Goal: Check status: Check status

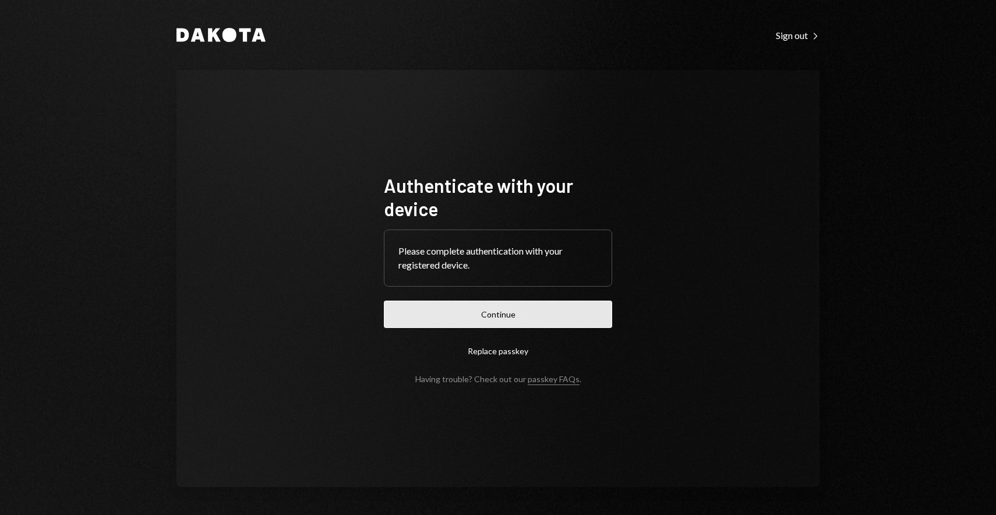
click at [491, 303] on button "Continue" at bounding box center [498, 314] width 228 height 27
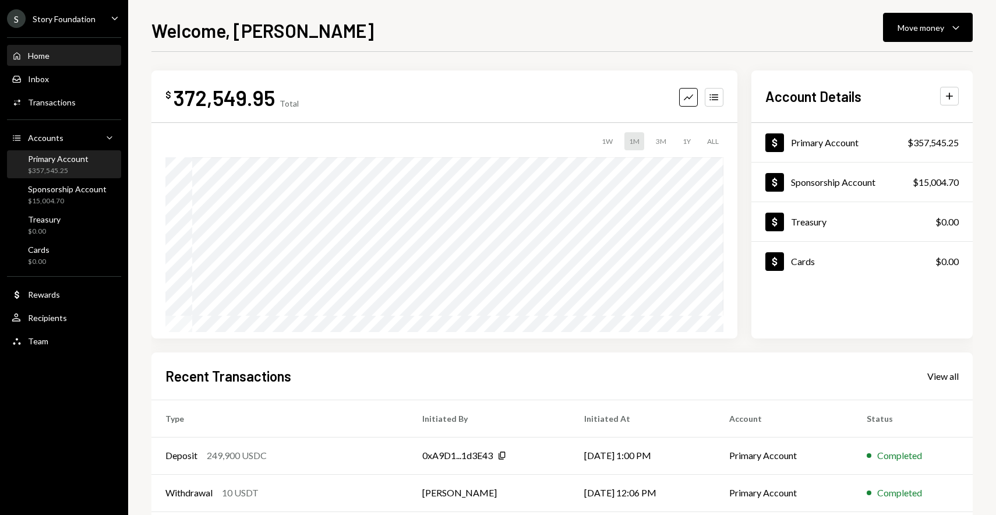
click at [54, 160] on div "Primary Account" at bounding box center [58, 159] width 61 height 10
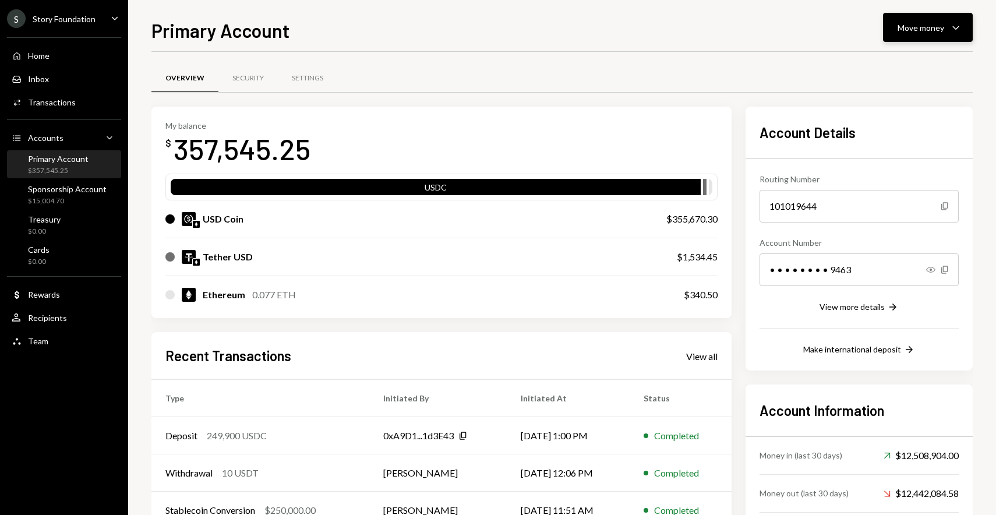
click at [943, 27] on div "Move money" at bounding box center [921, 28] width 47 height 12
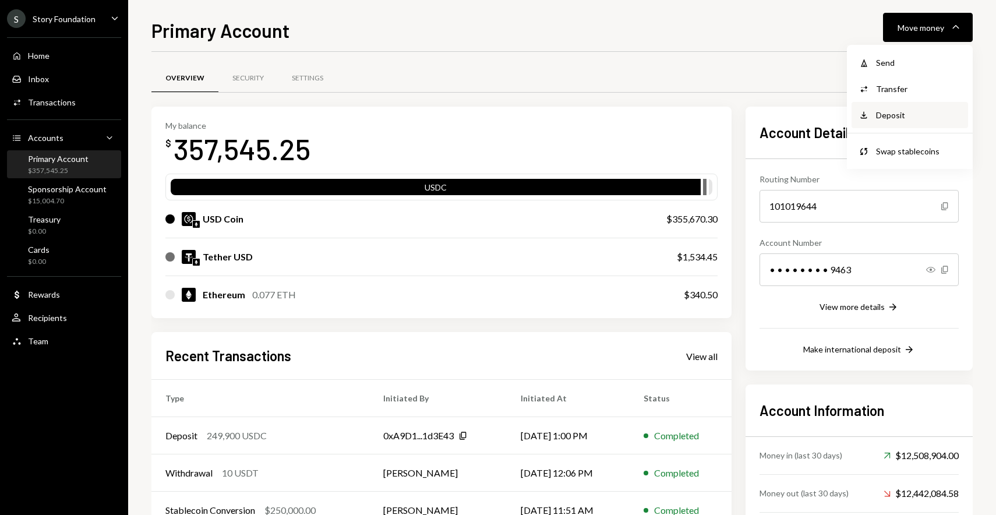
click at [903, 112] on div "Deposit" at bounding box center [918, 115] width 85 height 12
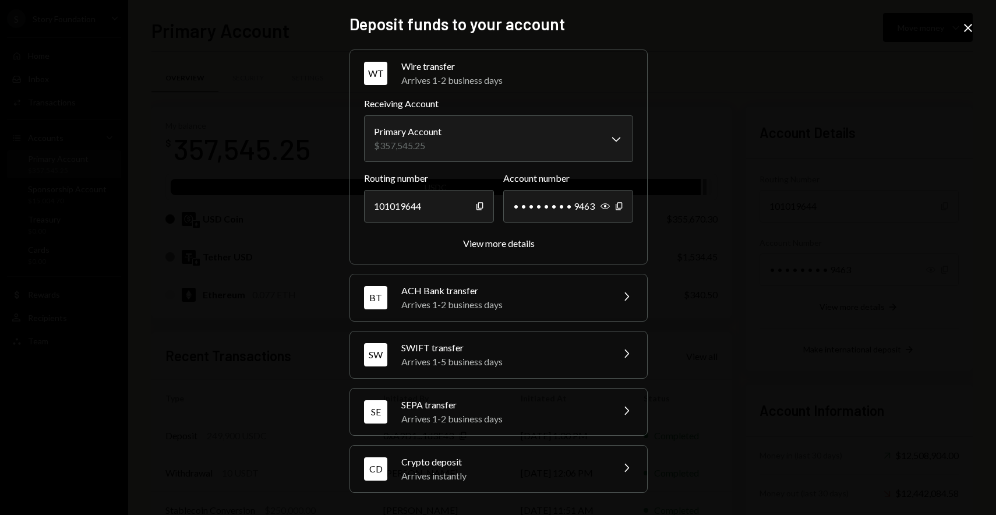
click at [559, 294] on div "ACH Bank transfer" at bounding box center [503, 291] width 204 height 14
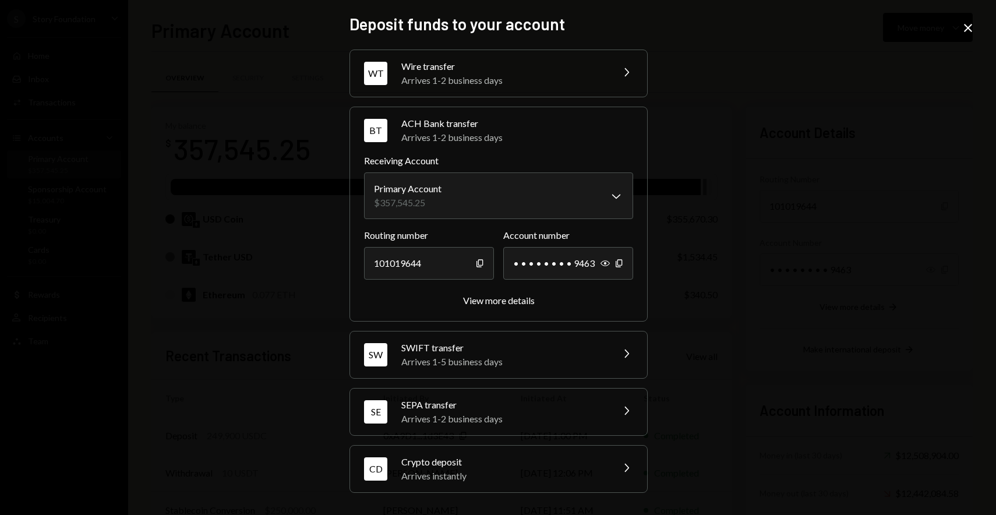
click at [541, 73] on div "Arrives 1-2 business days" at bounding box center [503, 80] width 204 height 14
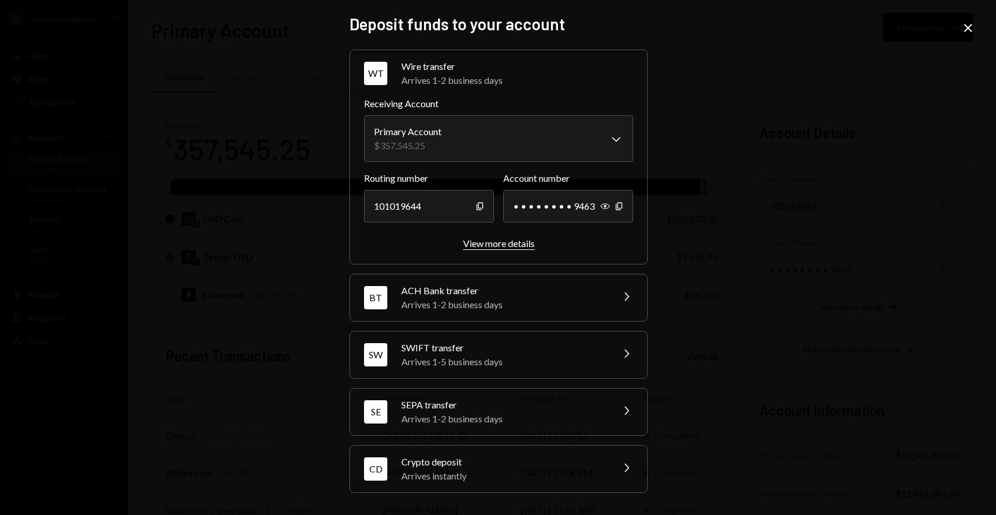
click at [501, 248] on div "View more details" at bounding box center [499, 243] width 72 height 11
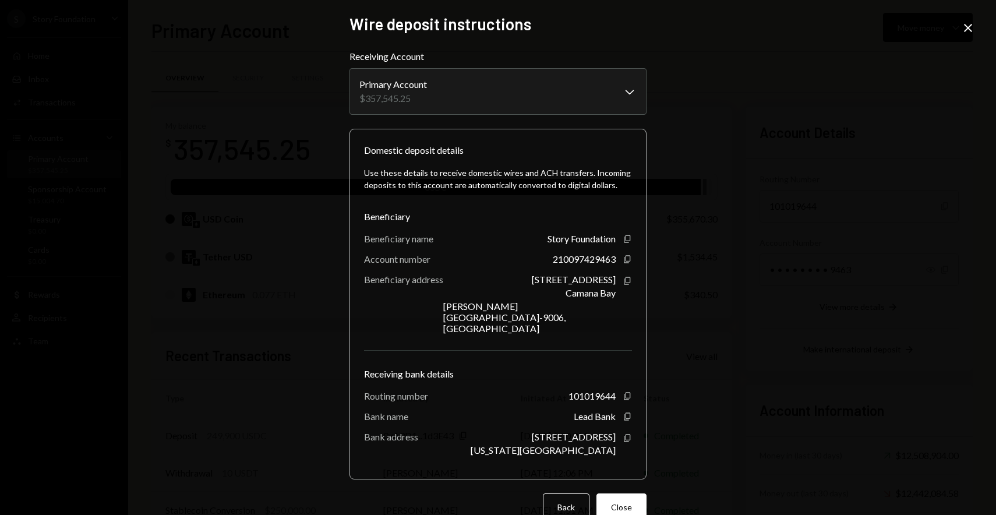
scroll to position [5, 0]
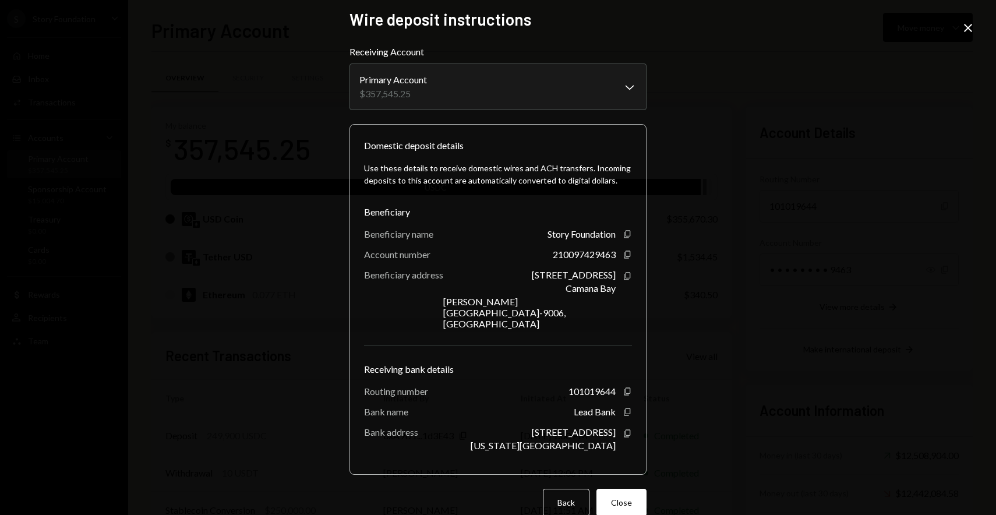
click at [736, 337] on div "**********" at bounding box center [498, 257] width 996 height 515
click at [624, 387] on icon "button" at bounding box center [627, 391] width 6 height 8
click at [623, 255] on icon "Copy" at bounding box center [627, 254] width 9 height 9
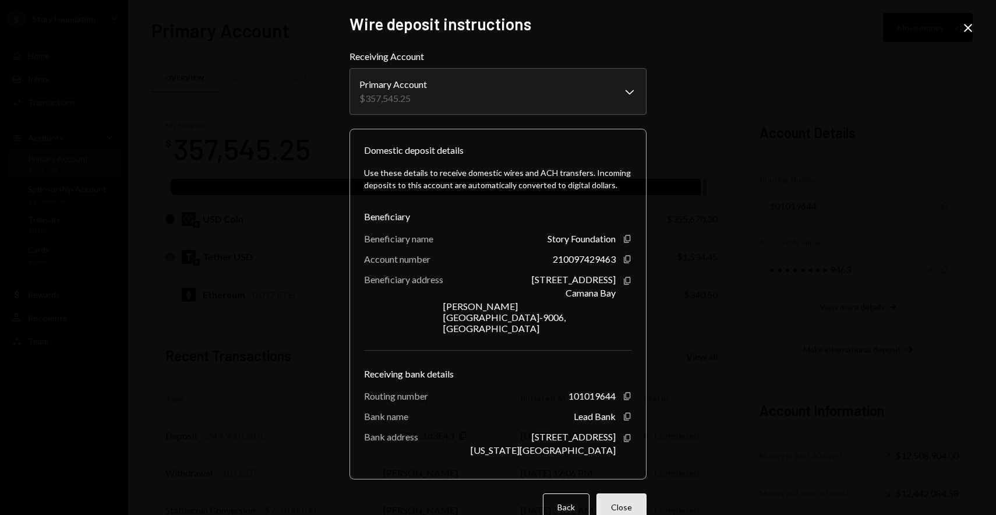
click at [622, 493] on button "Close" at bounding box center [621, 506] width 50 height 27
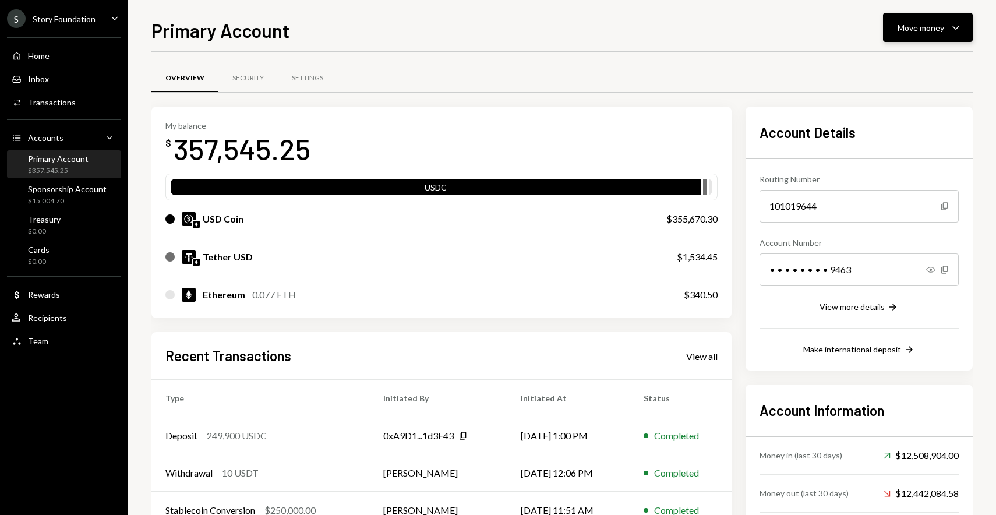
click at [923, 32] on div "Move money" at bounding box center [921, 28] width 47 height 12
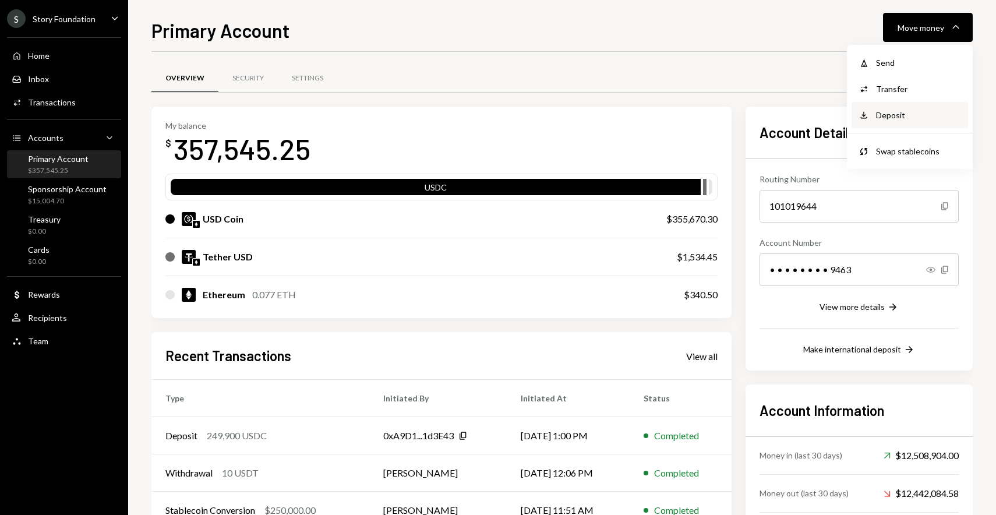
click at [889, 113] on div "Deposit" at bounding box center [918, 115] width 85 height 12
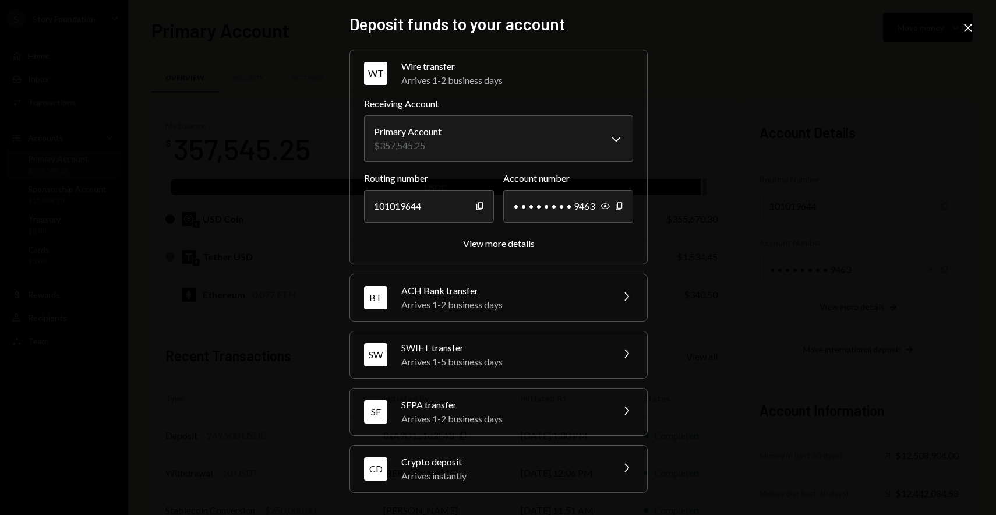
click at [969, 28] on icon "Close" at bounding box center [968, 28] width 14 height 14
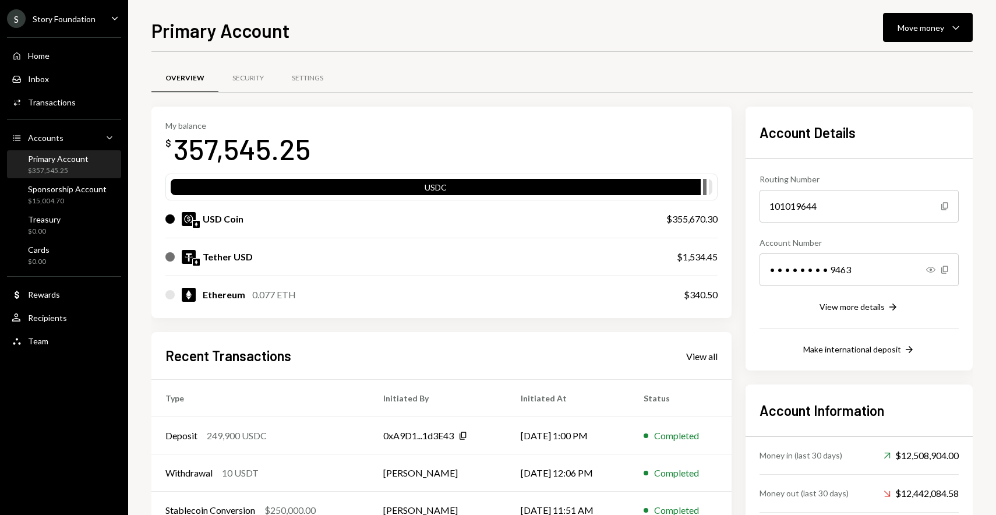
click at [61, 112] on div "Home Home Inbox Inbox Activities Transactions Accounts Accounts Caret Down Prim…" at bounding box center [64, 191] width 128 height 323
click at [59, 105] on div "Transactions" at bounding box center [52, 102] width 48 height 10
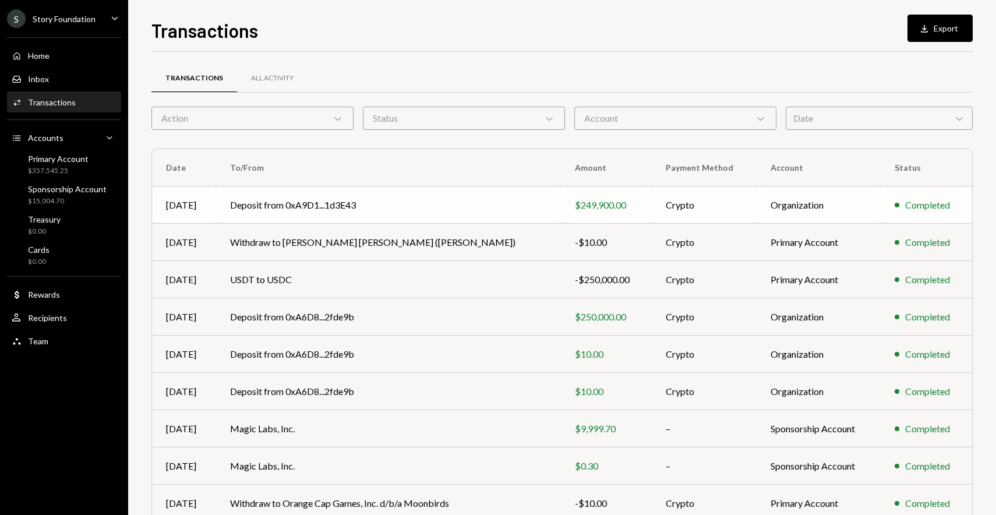
click at [415, 207] on td "Deposit from 0xA9D1...1d3E43" at bounding box center [388, 204] width 345 height 37
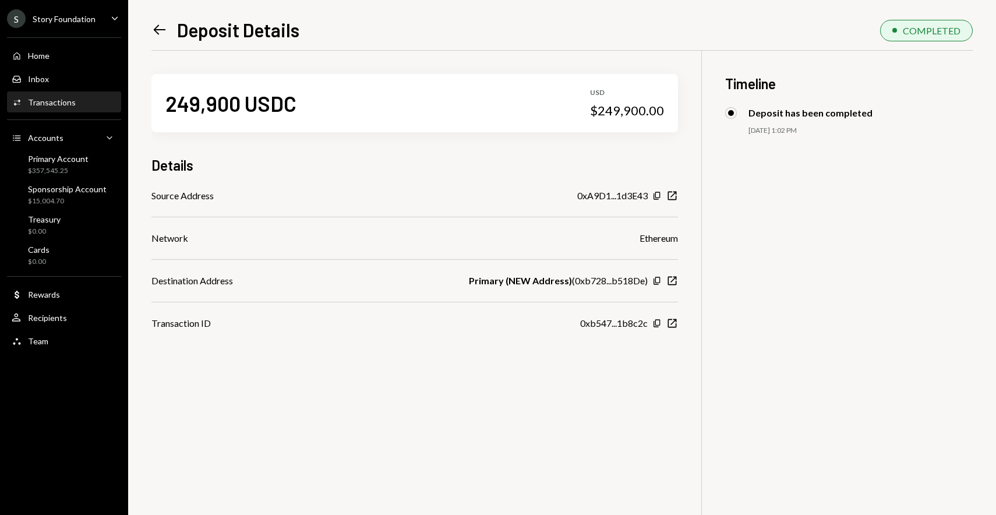
click at [154, 26] on icon "Left Arrow" at bounding box center [159, 30] width 16 height 16
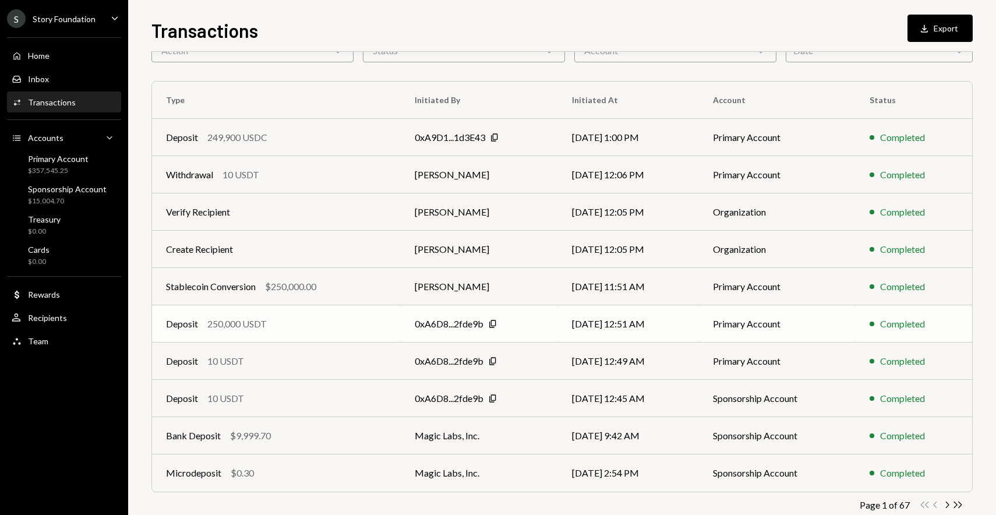
scroll to position [71, 0]
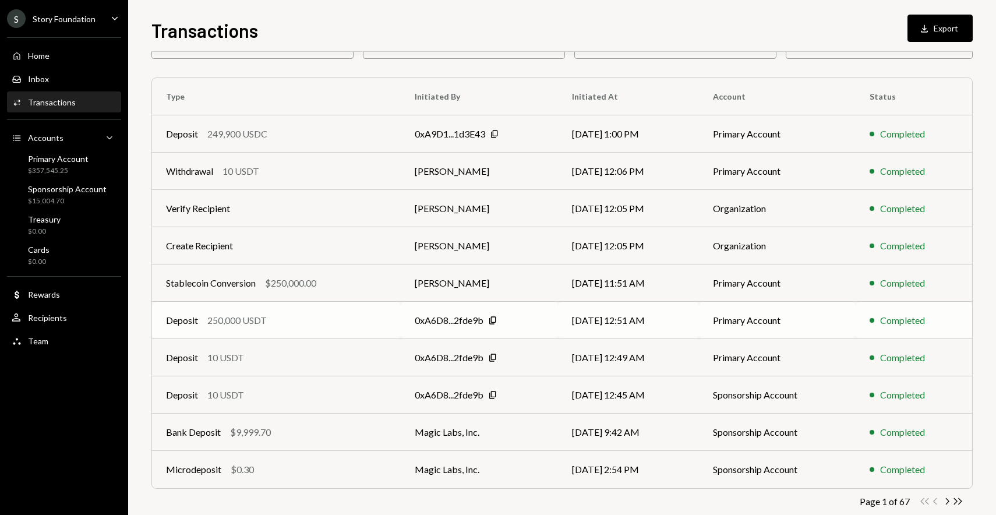
click at [288, 327] on div "Deposit 250,000 USDT" at bounding box center [276, 320] width 221 height 14
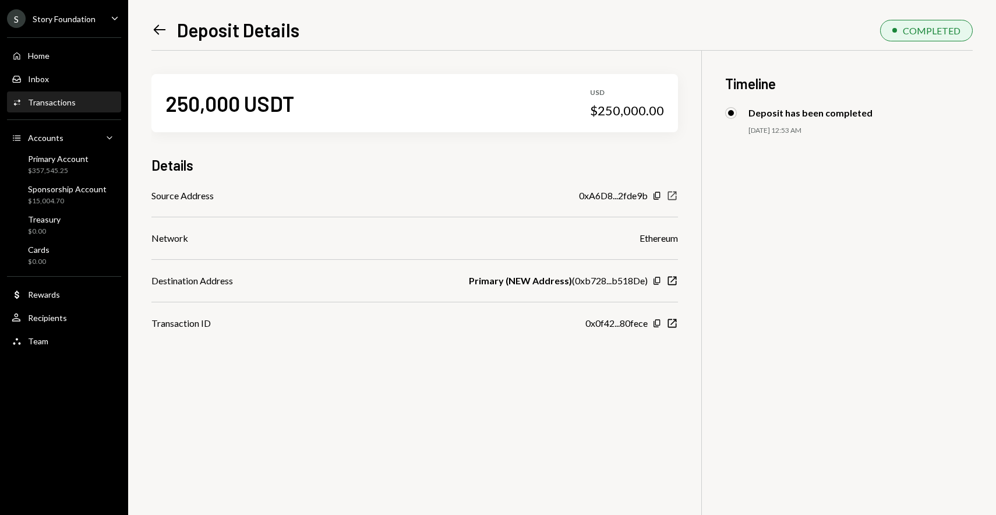
click at [676, 196] on icon "button" at bounding box center [672, 196] width 9 height 9
click at [59, 65] on div "Home Home" at bounding box center [64, 56] width 105 height 20
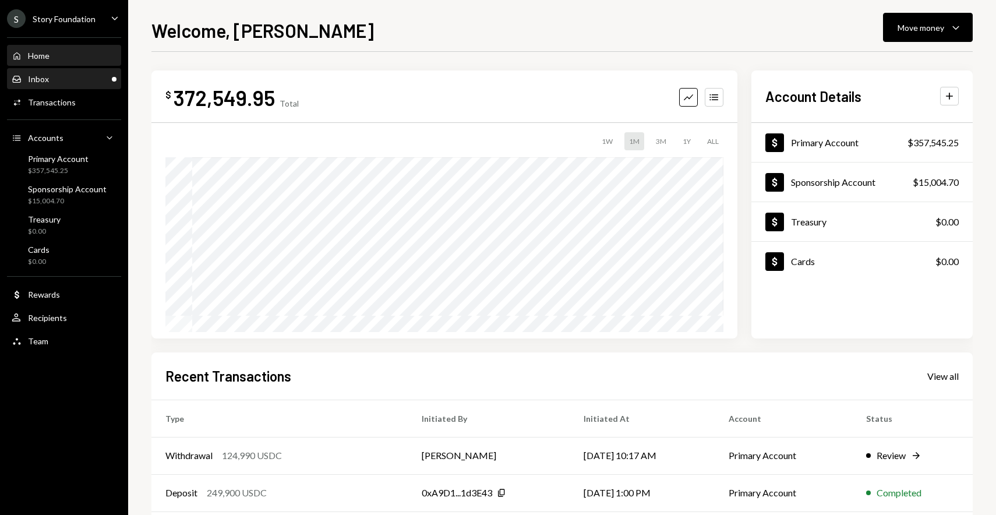
click at [87, 71] on div "Inbox Inbox" at bounding box center [64, 79] width 105 height 20
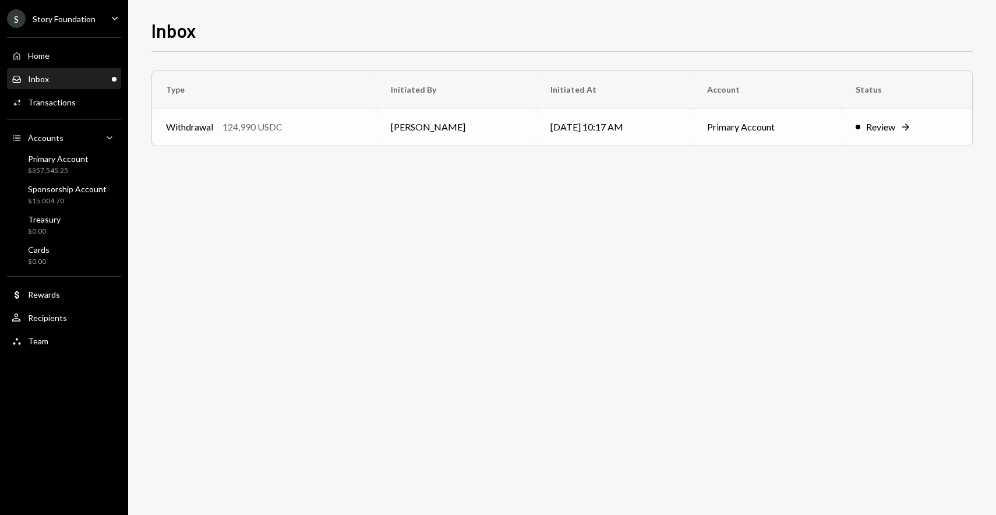
click at [311, 116] on td "Withdrawal 124,990 USDC" at bounding box center [264, 126] width 225 height 37
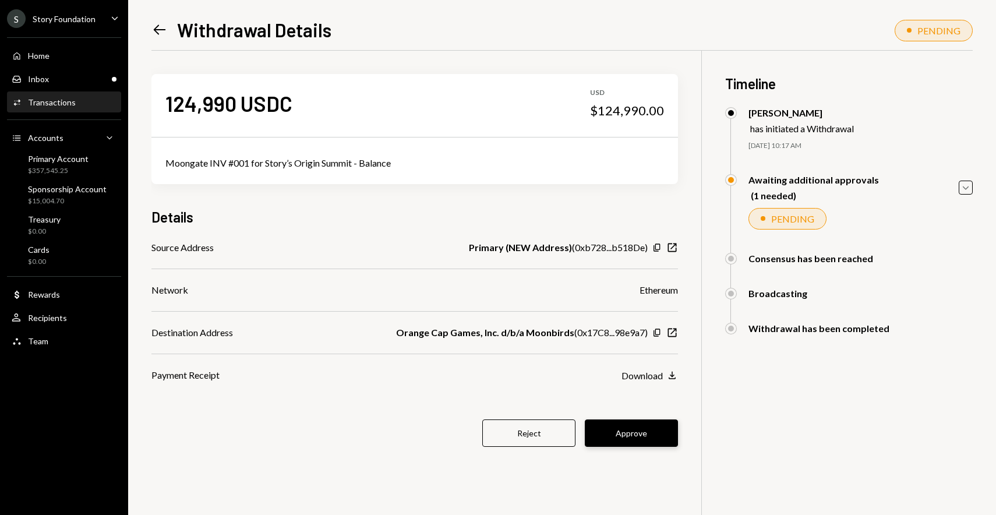
click at [642, 436] on button "Approve" at bounding box center [631, 432] width 93 height 27
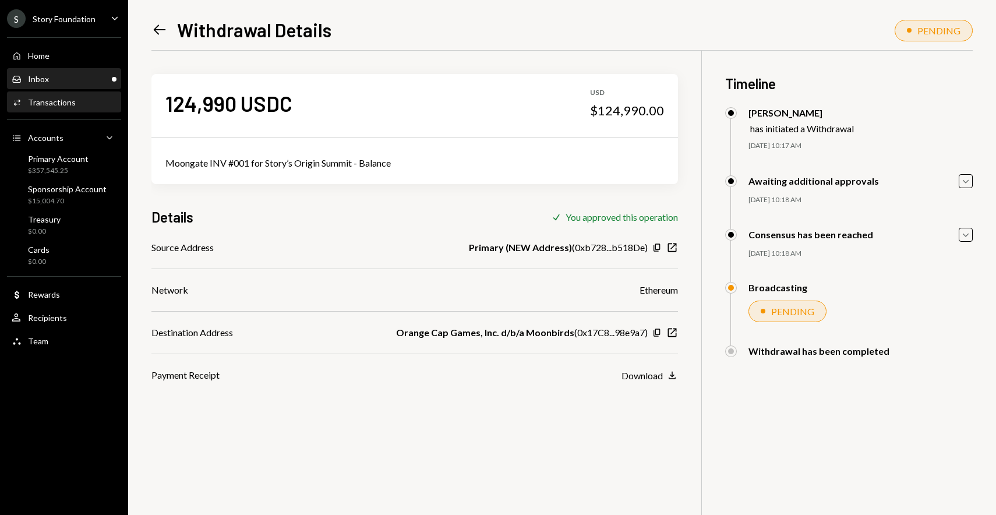
click at [78, 73] on div "Inbox Inbox" at bounding box center [64, 79] width 105 height 20
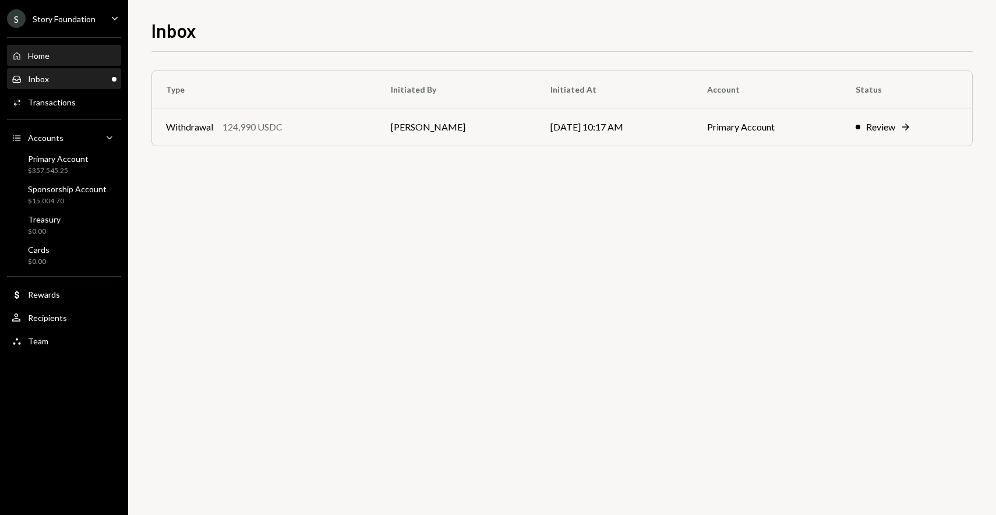
click at [83, 57] on div "Home Home" at bounding box center [64, 56] width 105 height 10
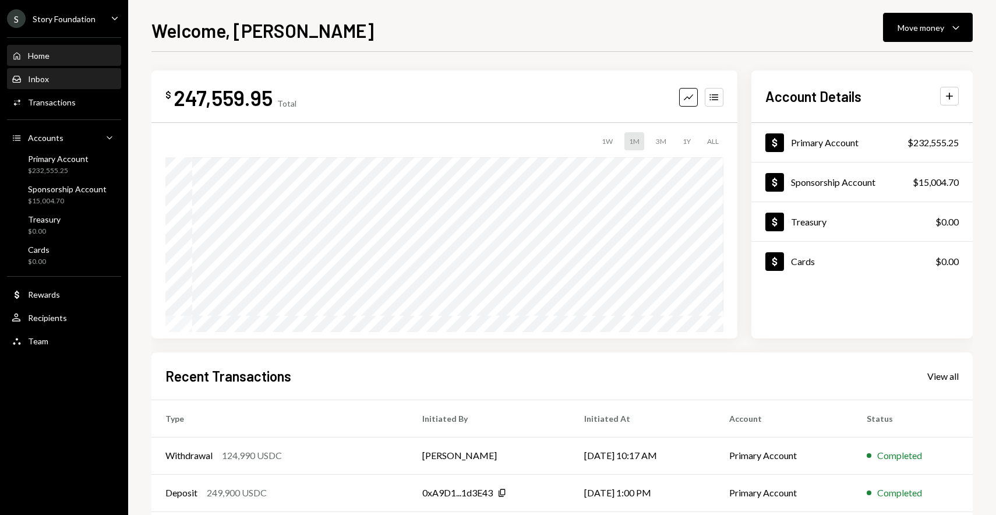
click at [68, 69] on div "Inbox Inbox" at bounding box center [64, 79] width 105 height 20
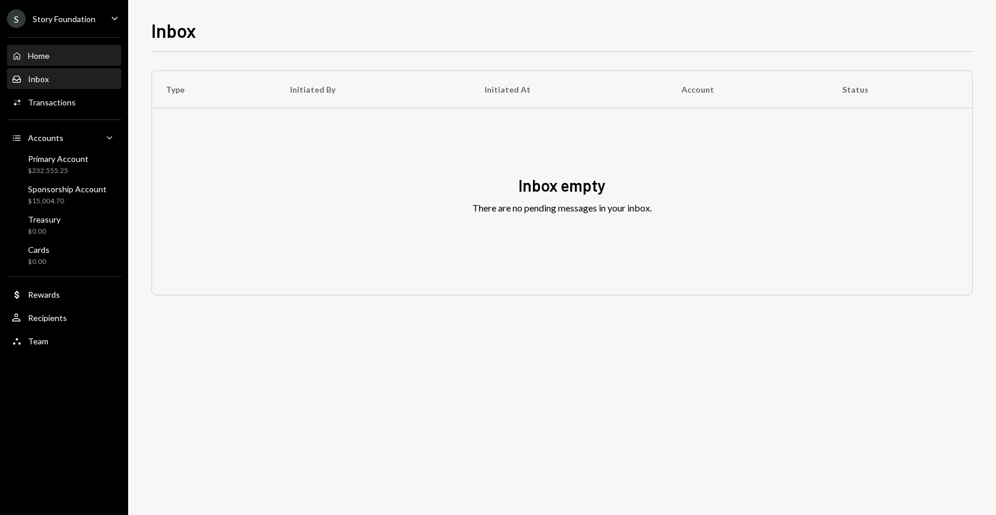
click at [75, 54] on div "Home Home" at bounding box center [64, 56] width 105 height 10
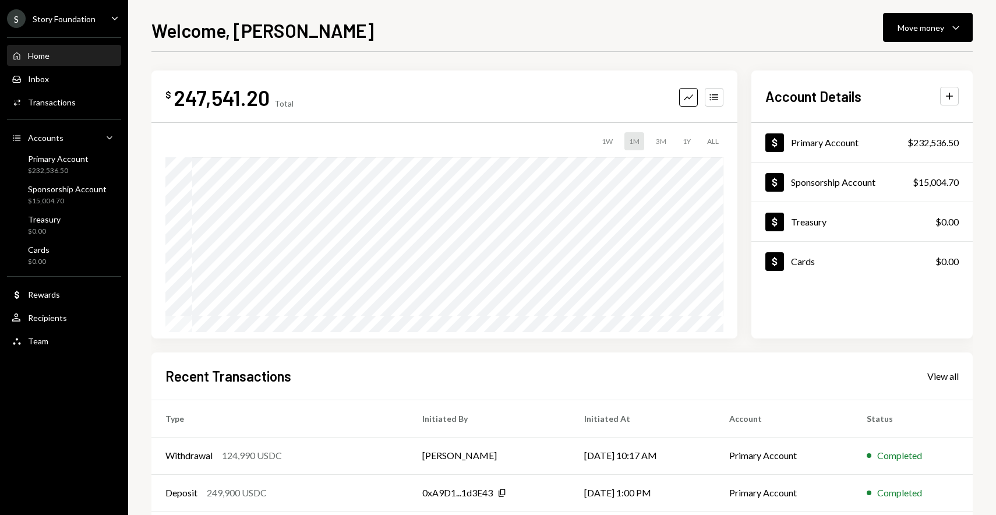
click at [635, 10] on div "Welcome, [PERSON_NAME] Move money Caret Down $ 247,541.20 Total Graph Accounts …" at bounding box center [562, 257] width 868 height 515
click at [529, 29] on div "Welcome, [PERSON_NAME] Move money Caret Down" at bounding box center [561, 29] width 821 height 26
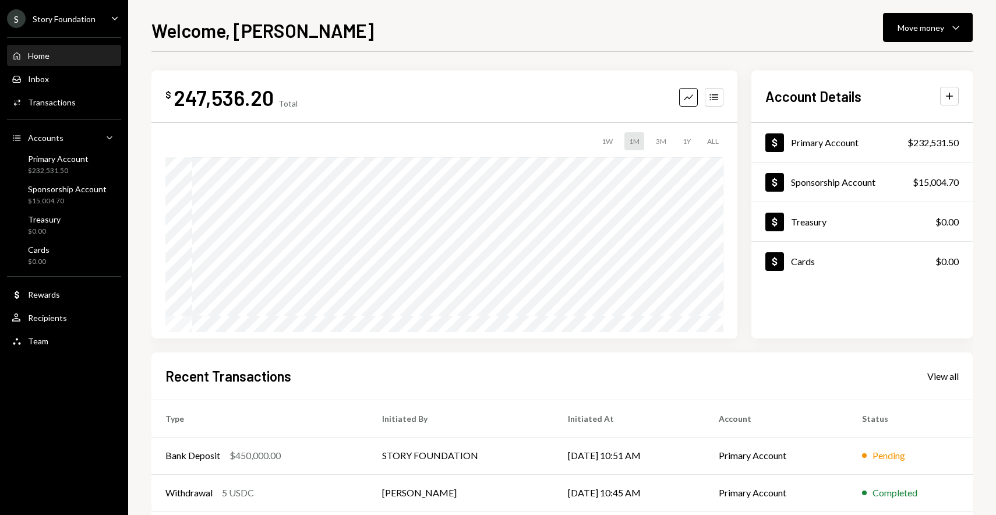
click at [731, 1] on div "Welcome, [PERSON_NAME] Move money Caret Down $ 247,536.20 Total Graph Accounts …" at bounding box center [562, 257] width 868 height 515
click at [391, 60] on div "$ 247,536.20 Total Graph Accounts 1W 1M 3M 1Y ALL Account Details Plus Dollar P…" at bounding box center [561, 349] width 821 height 595
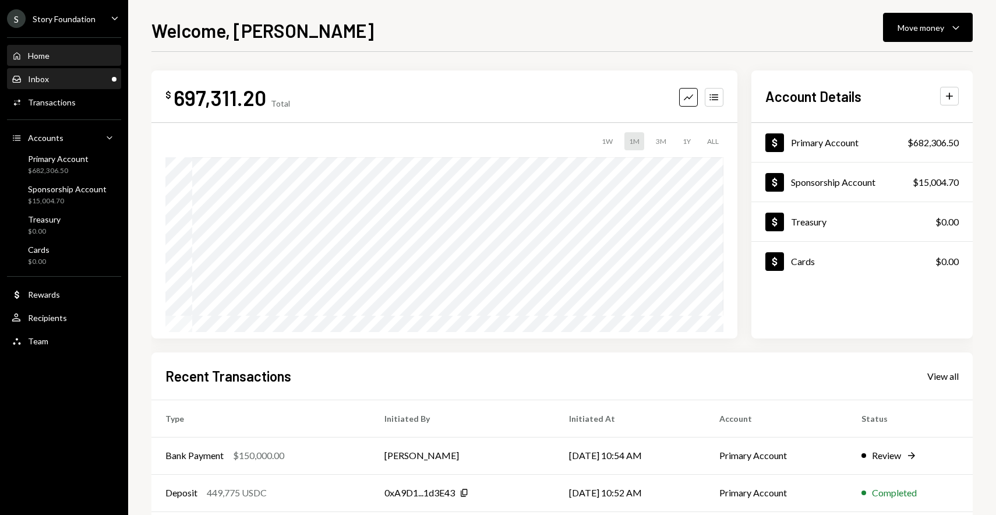
click at [66, 82] on div "Inbox Inbox" at bounding box center [64, 79] width 105 height 10
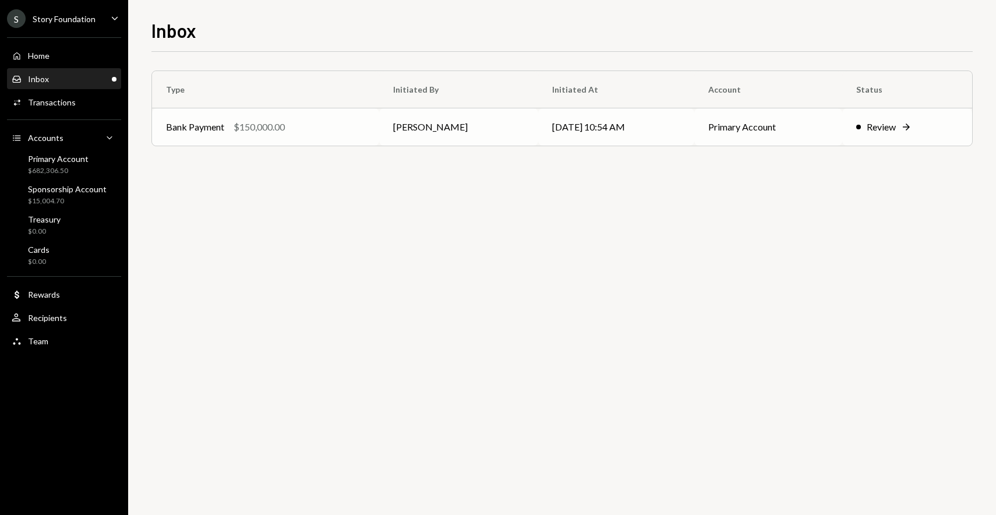
click at [305, 123] on div "Bank Payment $150,000.00" at bounding box center [265, 127] width 199 height 14
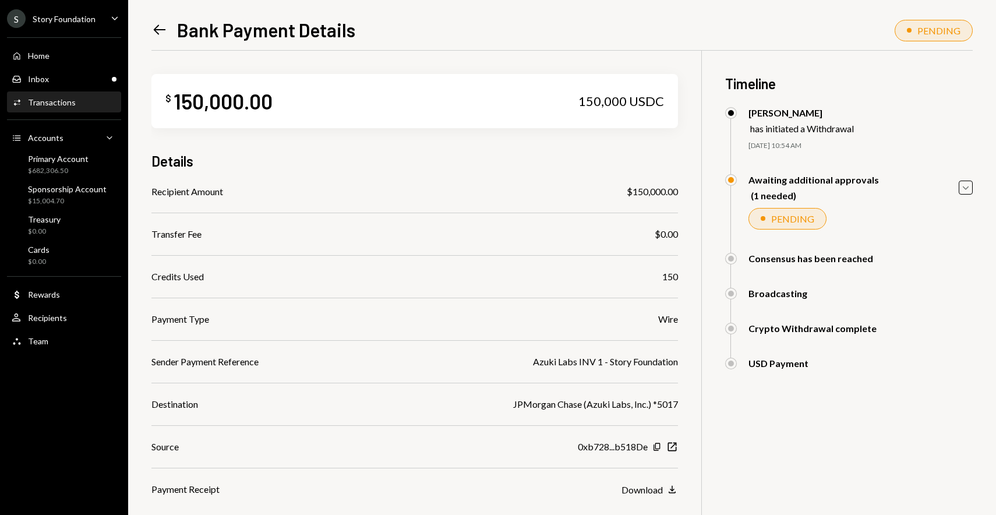
scroll to position [83, 0]
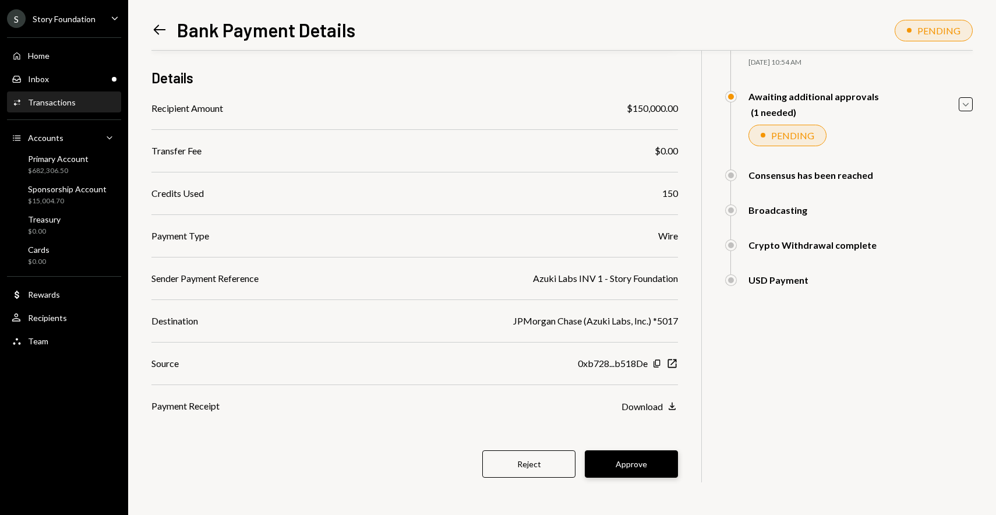
click at [636, 463] on button "Approve" at bounding box center [631, 463] width 93 height 27
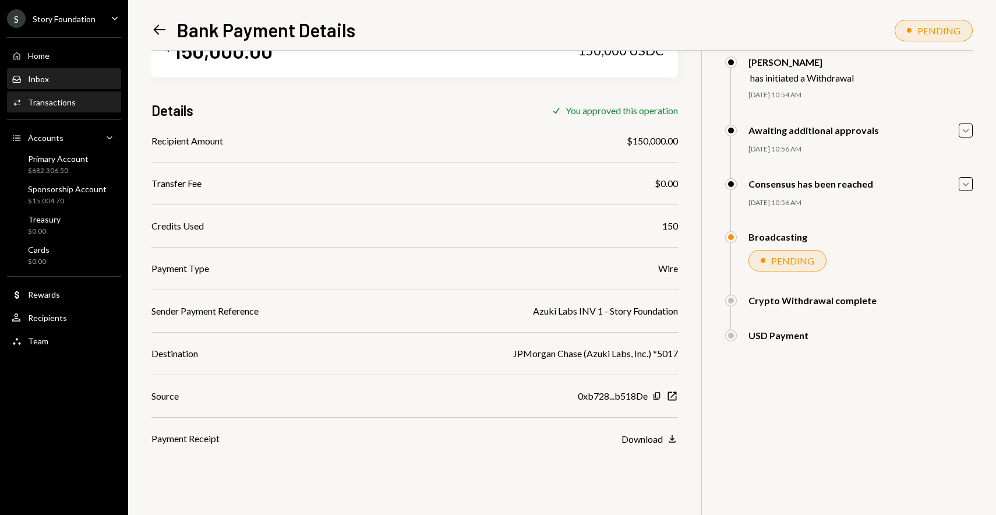
click at [91, 70] on div "Inbox Inbox" at bounding box center [64, 79] width 105 height 20
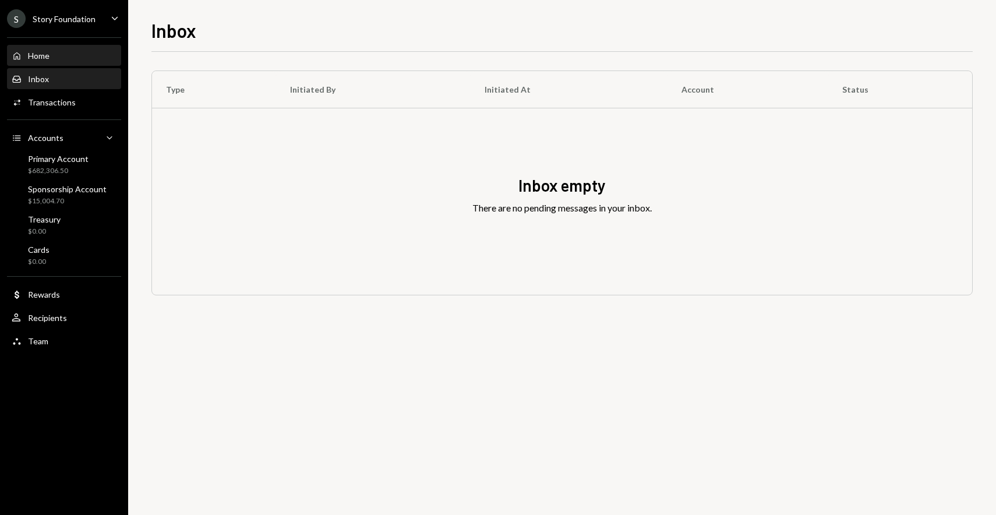
click at [93, 58] on div "Home Home" at bounding box center [64, 56] width 105 height 10
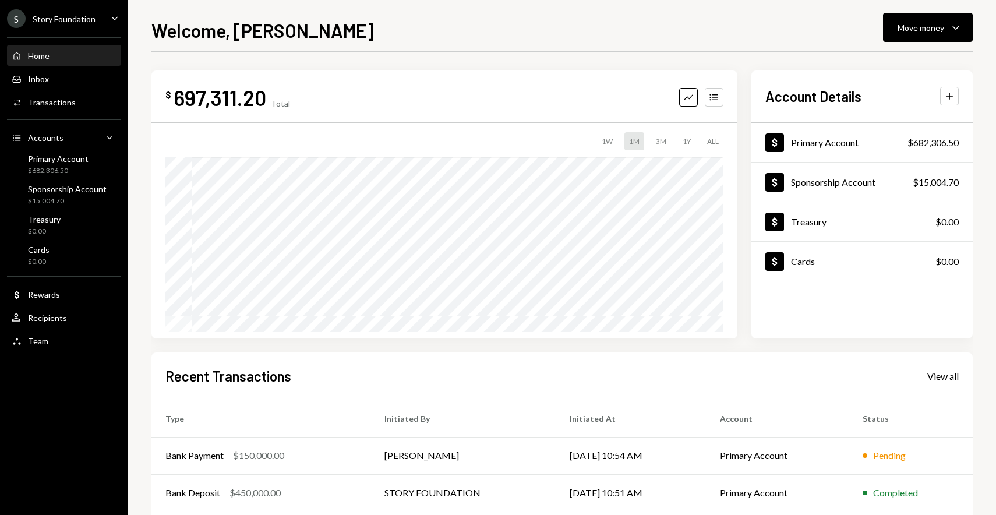
click at [599, 55] on div "$ 697,311.20 Total Graph Accounts 1W 1M 3M 1Y ALL Account Details Plus Dollar P…" at bounding box center [561, 349] width 821 height 595
